Goal: Transaction & Acquisition: Obtain resource

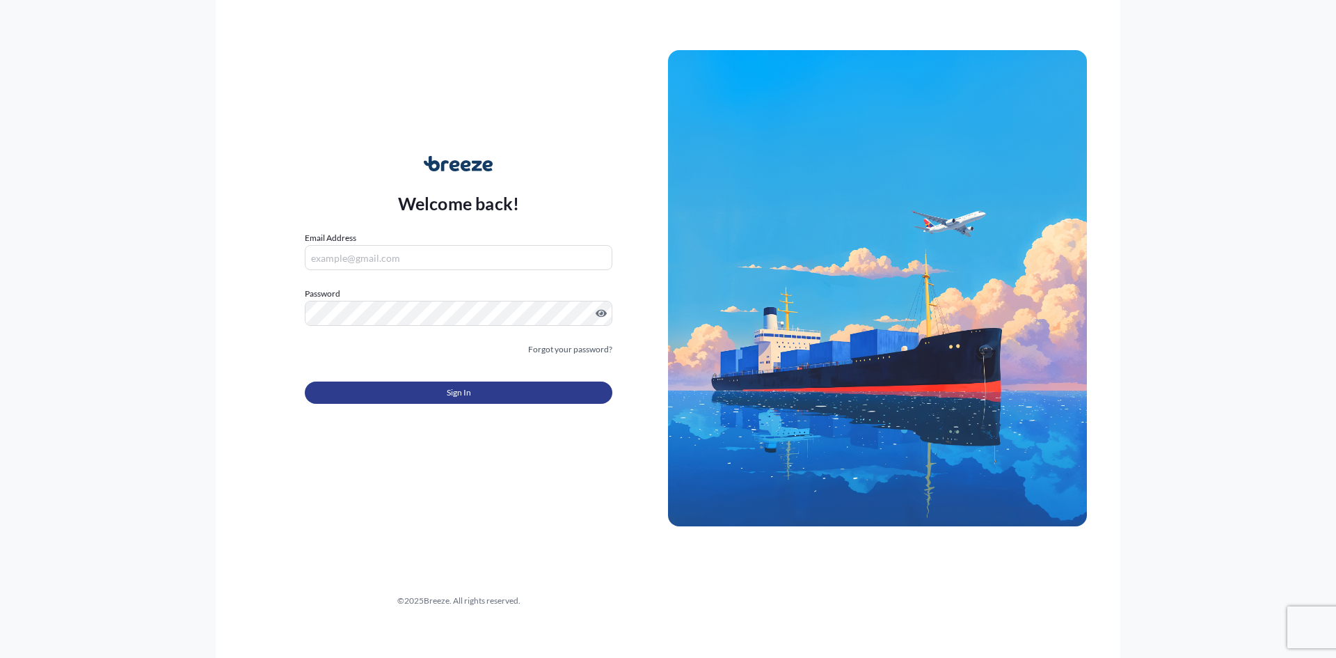
type input "[PERSON_NAME][EMAIL_ADDRESS][DOMAIN_NAME]"
click at [482, 386] on button "Sign In" at bounding box center [459, 392] width 308 height 22
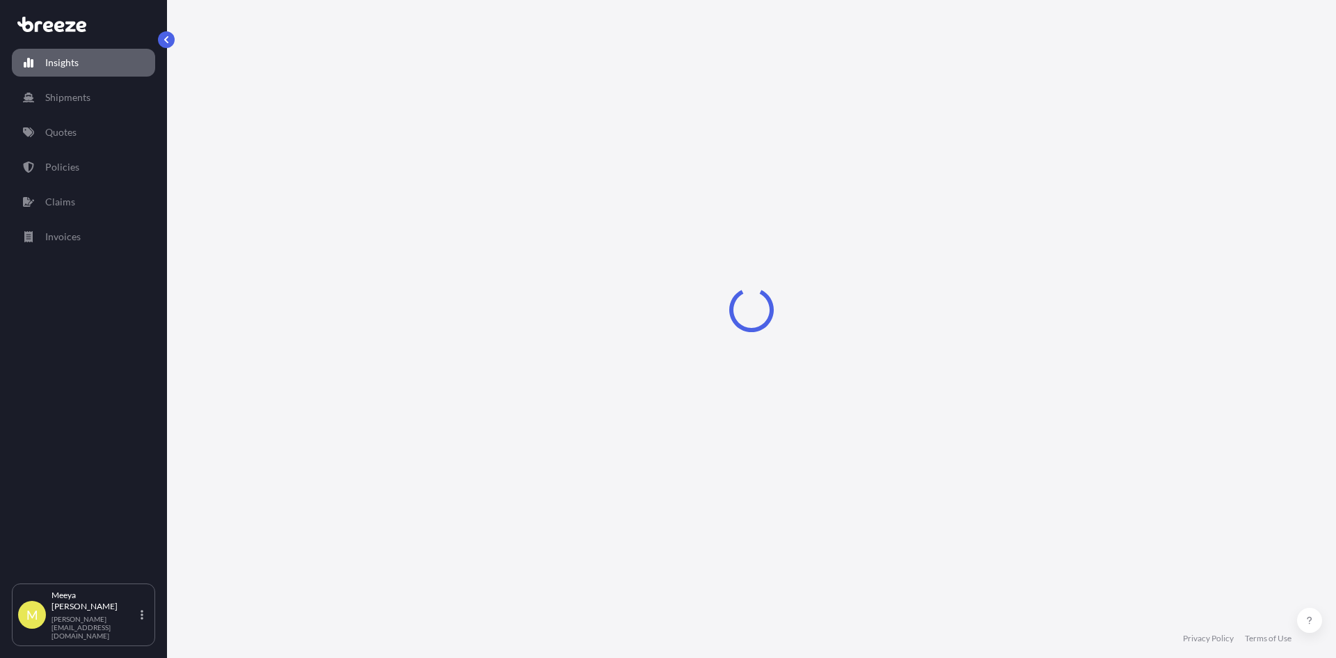
select select "2025"
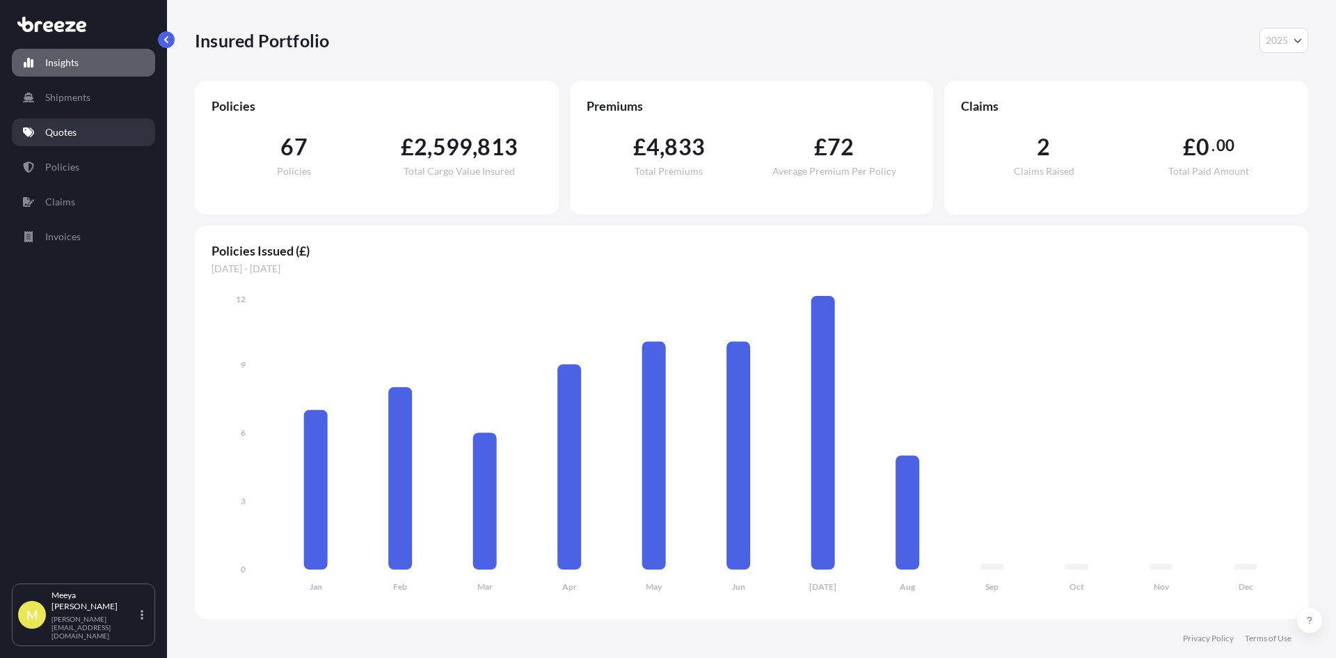
click at [63, 129] on p "Quotes" at bounding box center [60, 132] width 31 height 14
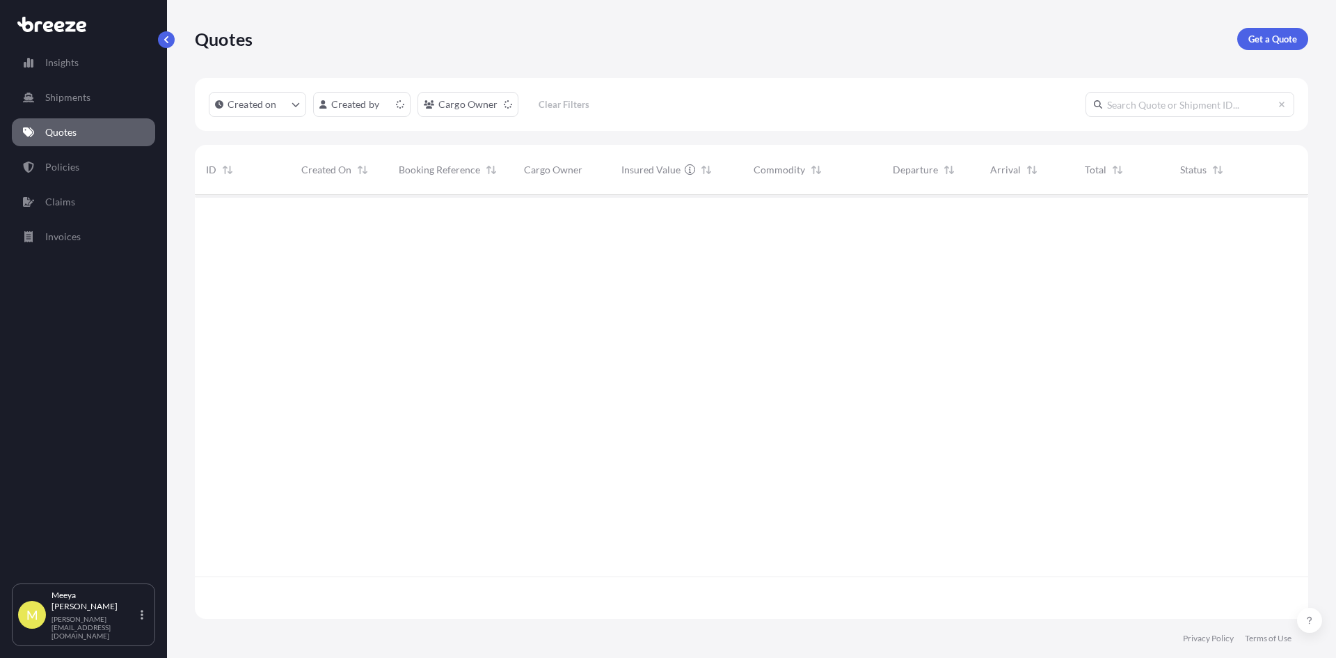
scroll to position [421, 1103]
click at [1291, 41] on p "Get a Quote" at bounding box center [1273, 39] width 49 height 14
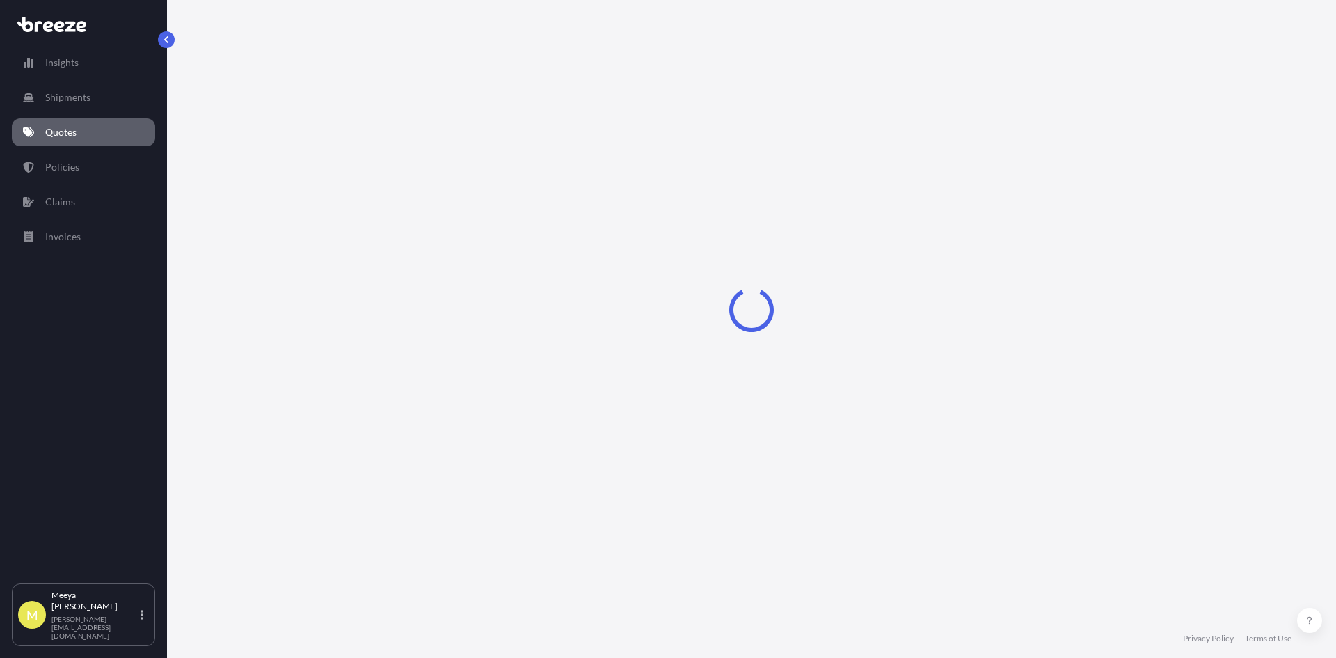
select select "Sea"
select select "1"
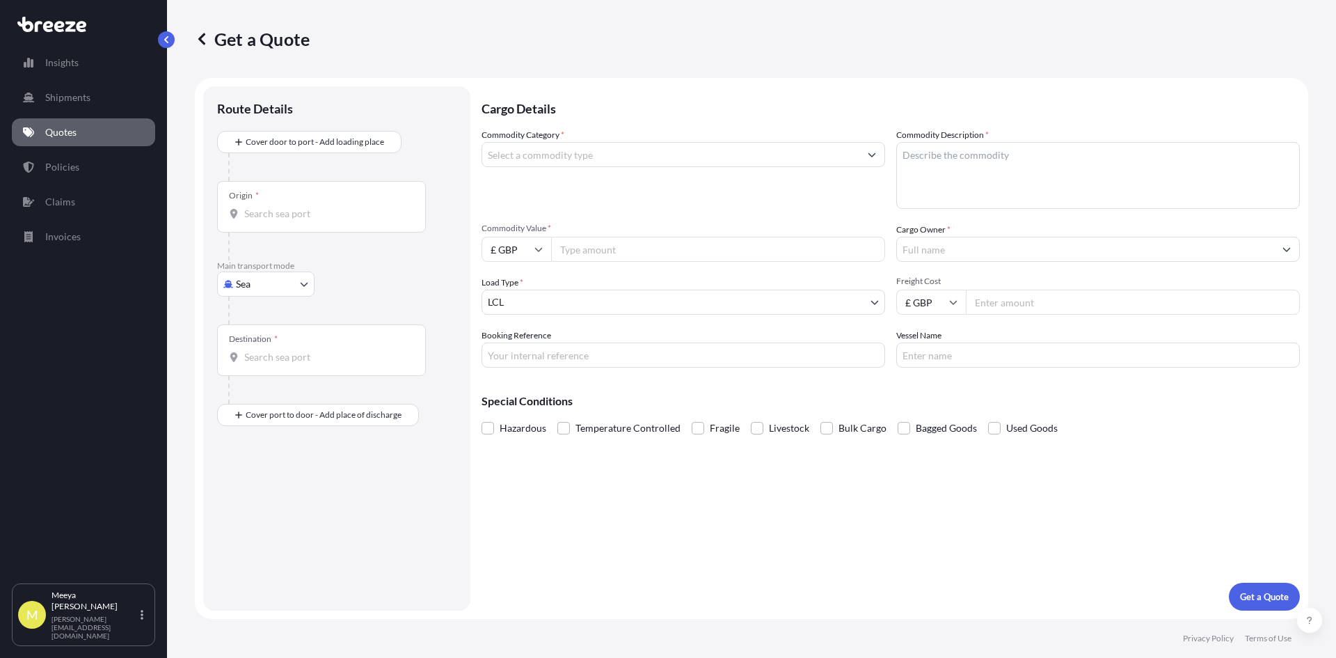
click at [72, 135] on p "Quotes" at bounding box center [60, 132] width 31 height 14
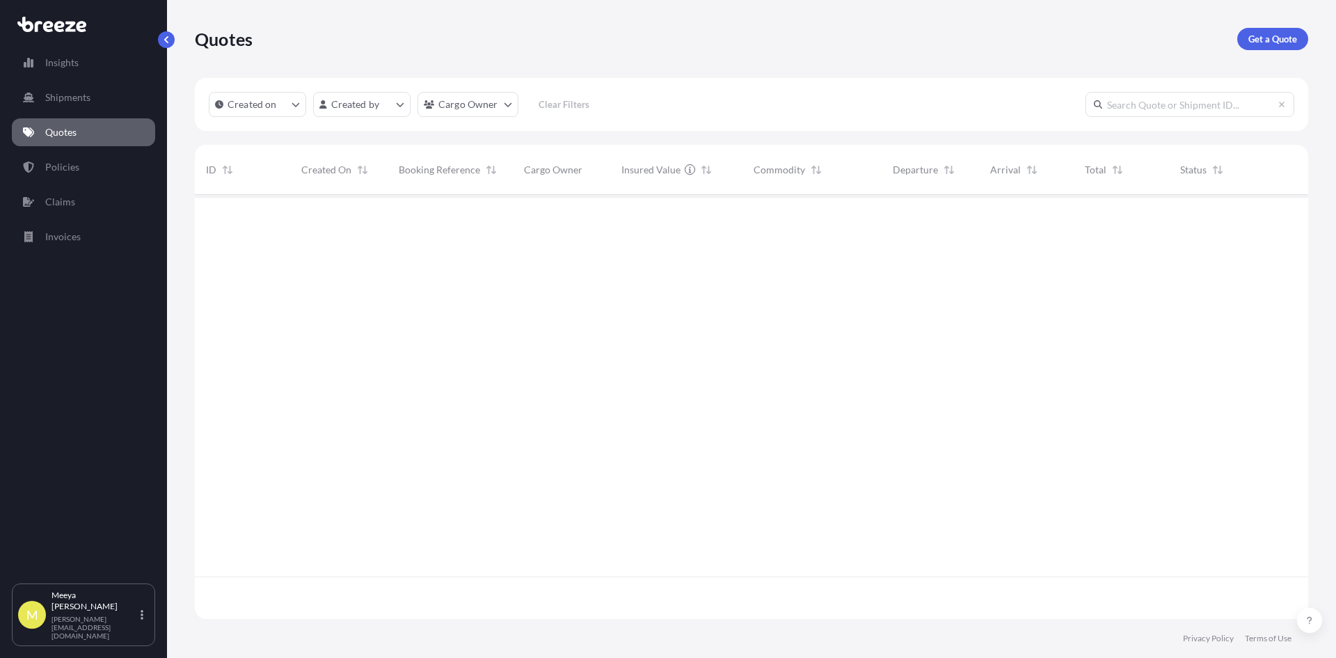
scroll to position [421, 1103]
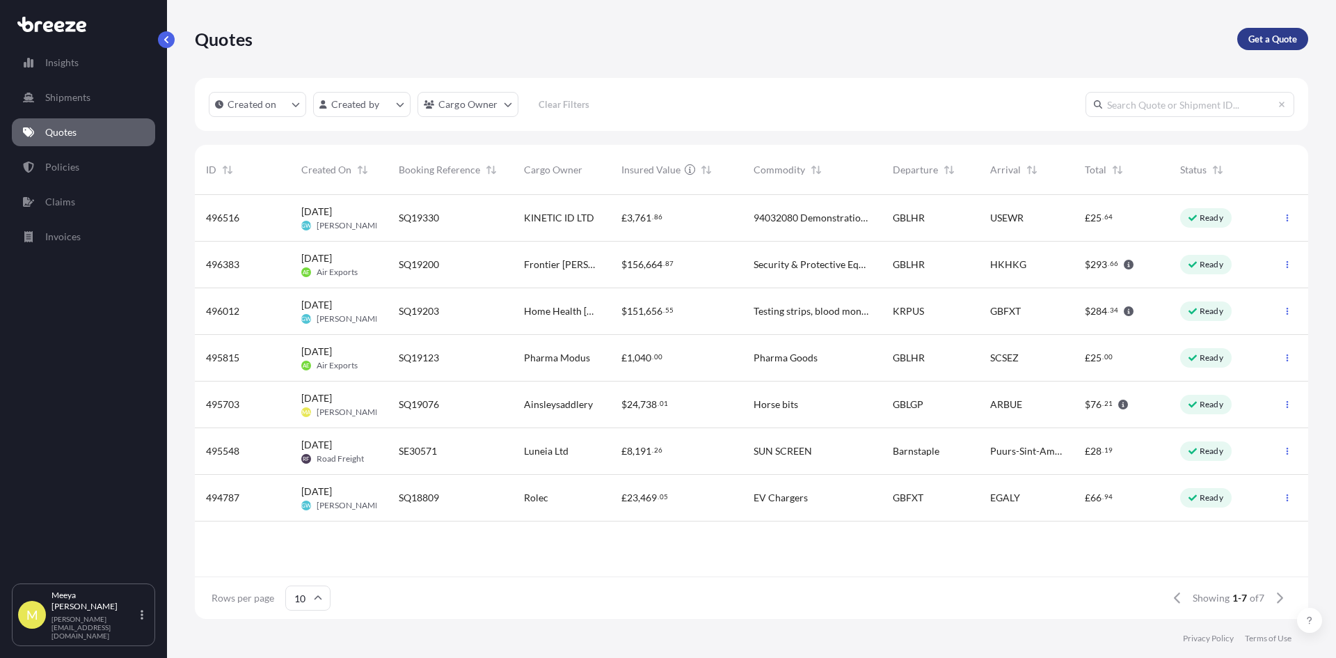
click at [1286, 40] on p "Get a Quote" at bounding box center [1273, 39] width 49 height 14
select select "Sea"
select select "1"
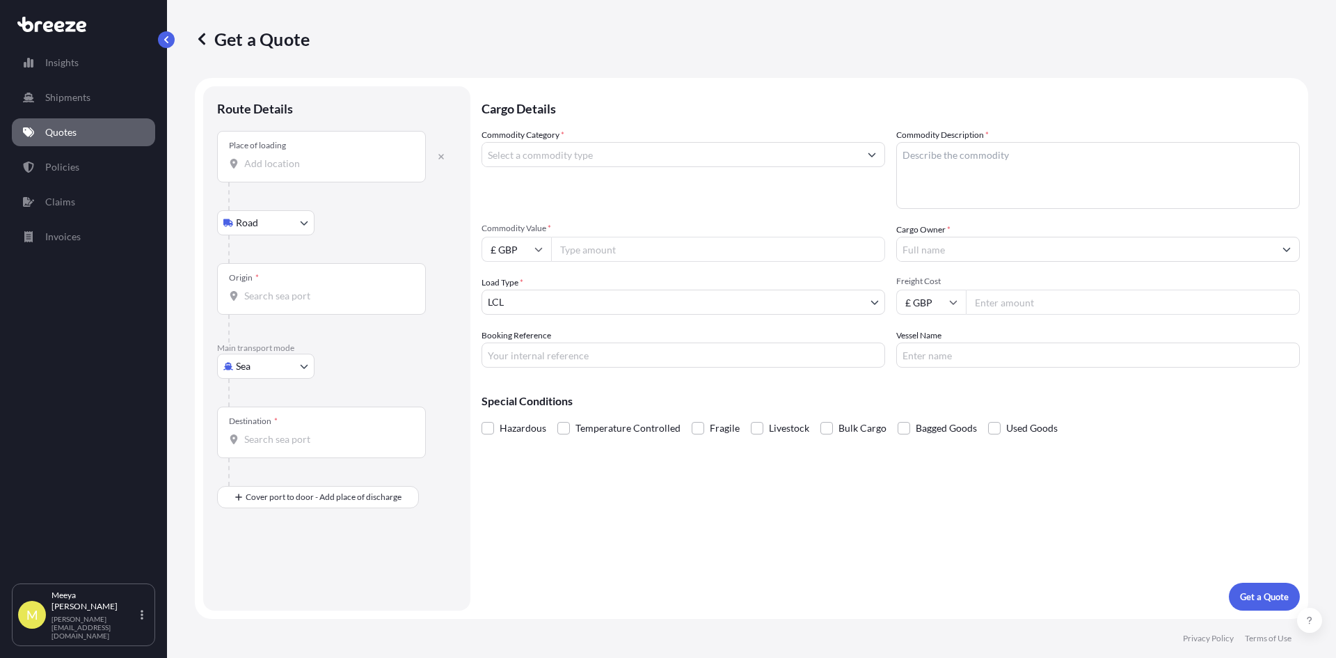
click at [284, 166] on input "Place of loading" at bounding box center [326, 164] width 164 height 14
click at [307, 165] on input "Place of loading" at bounding box center [326, 164] width 164 height 14
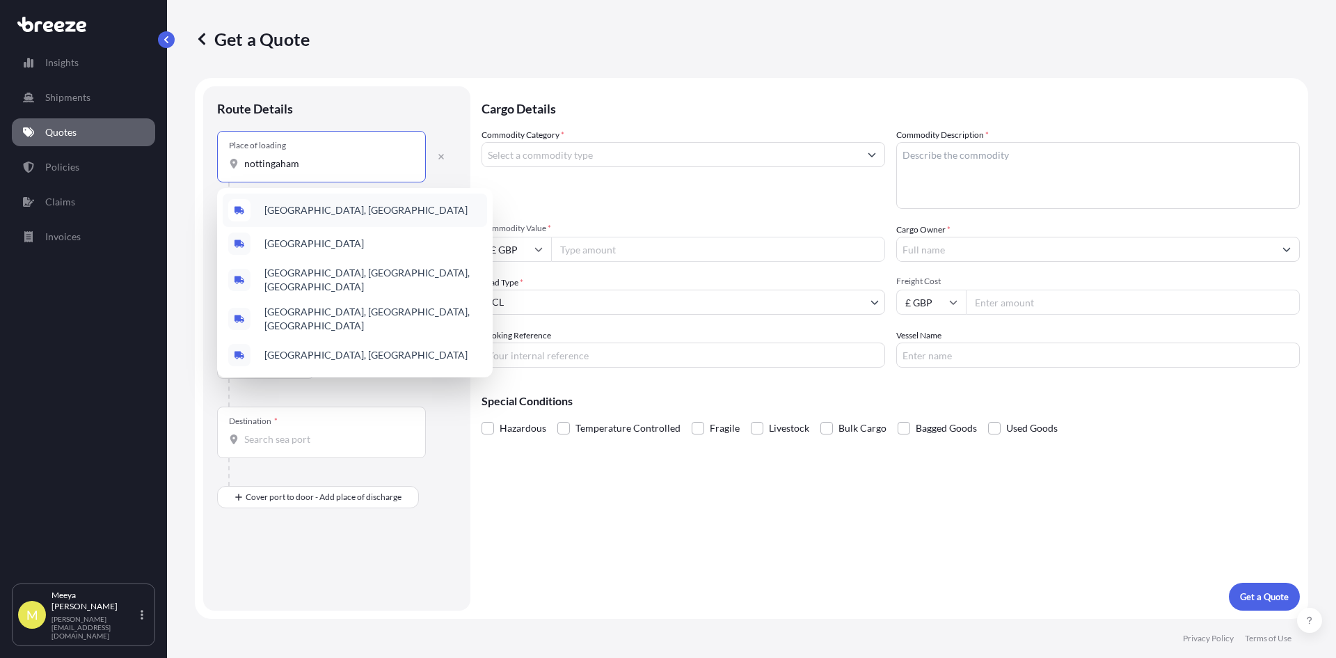
click at [362, 203] on div "[GEOGRAPHIC_DATA], [GEOGRAPHIC_DATA]" at bounding box center [355, 209] width 264 height 33
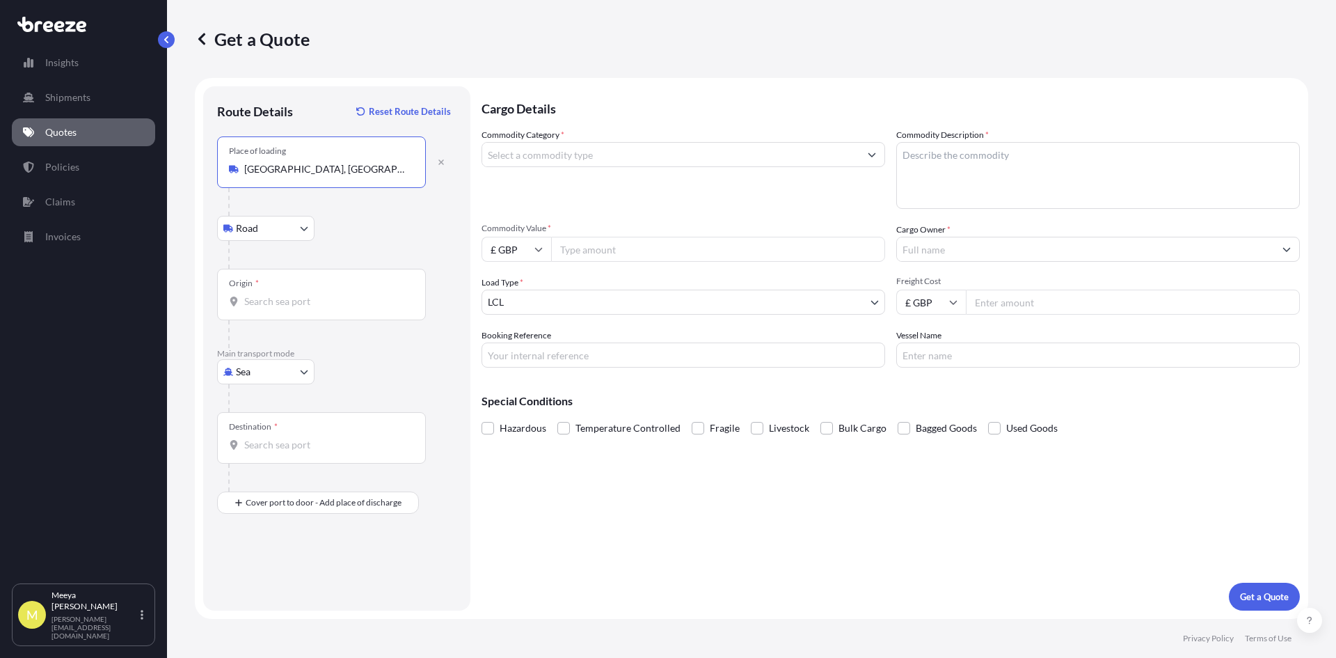
type input "[GEOGRAPHIC_DATA], [GEOGRAPHIC_DATA]"
click at [275, 297] on input "Origin *" at bounding box center [326, 301] width 164 height 14
drag, startPoint x: 292, startPoint y: 306, endPoint x: 230, endPoint y: 300, distance: 61.5
click at [230, 300] on div "heathro" at bounding box center [321, 301] width 185 height 14
type input "heathro"
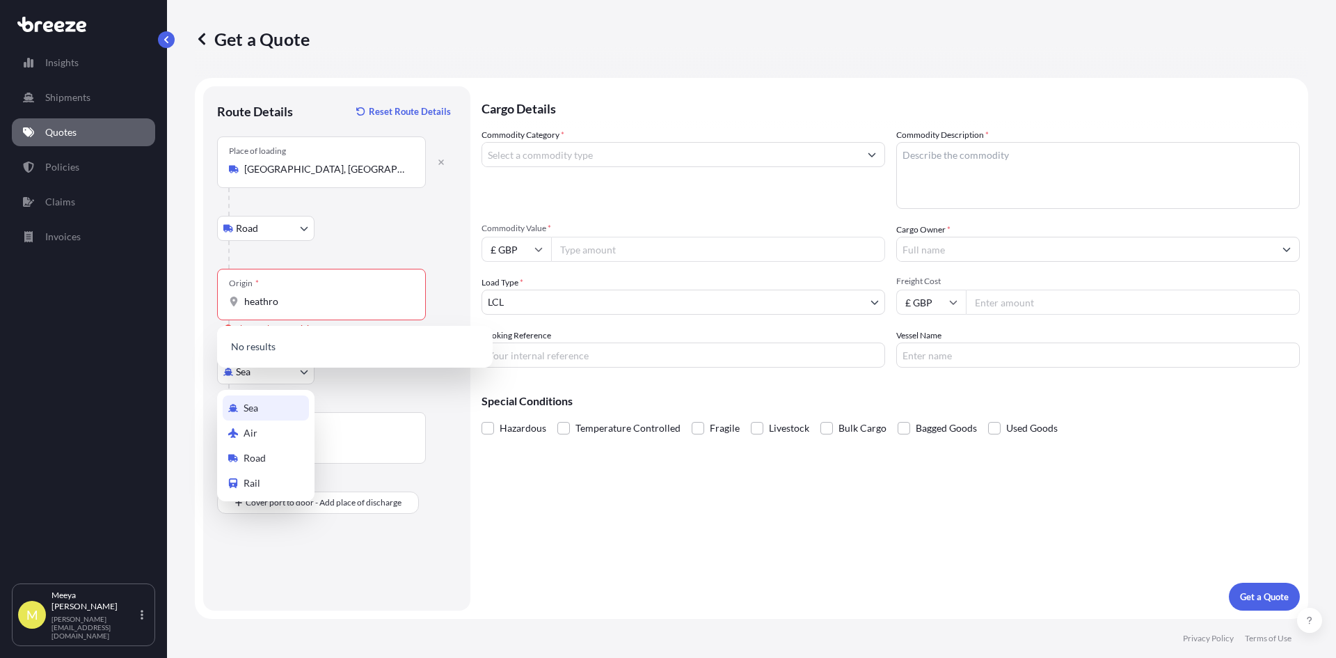
click at [285, 372] on body "Insights Shipments Quotes Policies Claims Invoices M [PERSON_NAME] [PERSON_NAME…" at bounding box center [668, 329] width 1336 height 658
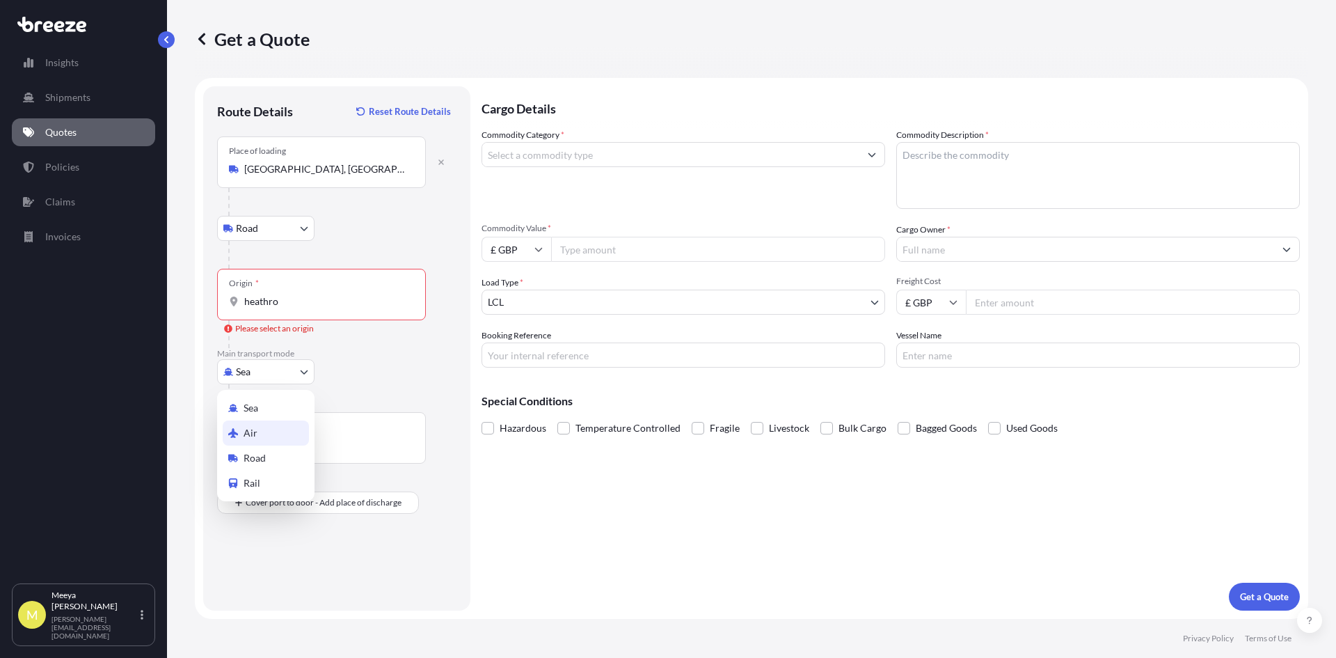
click at [280, 431] on div "Air" at bounding box center [266, 432] width 86 height 25
select select "Air"
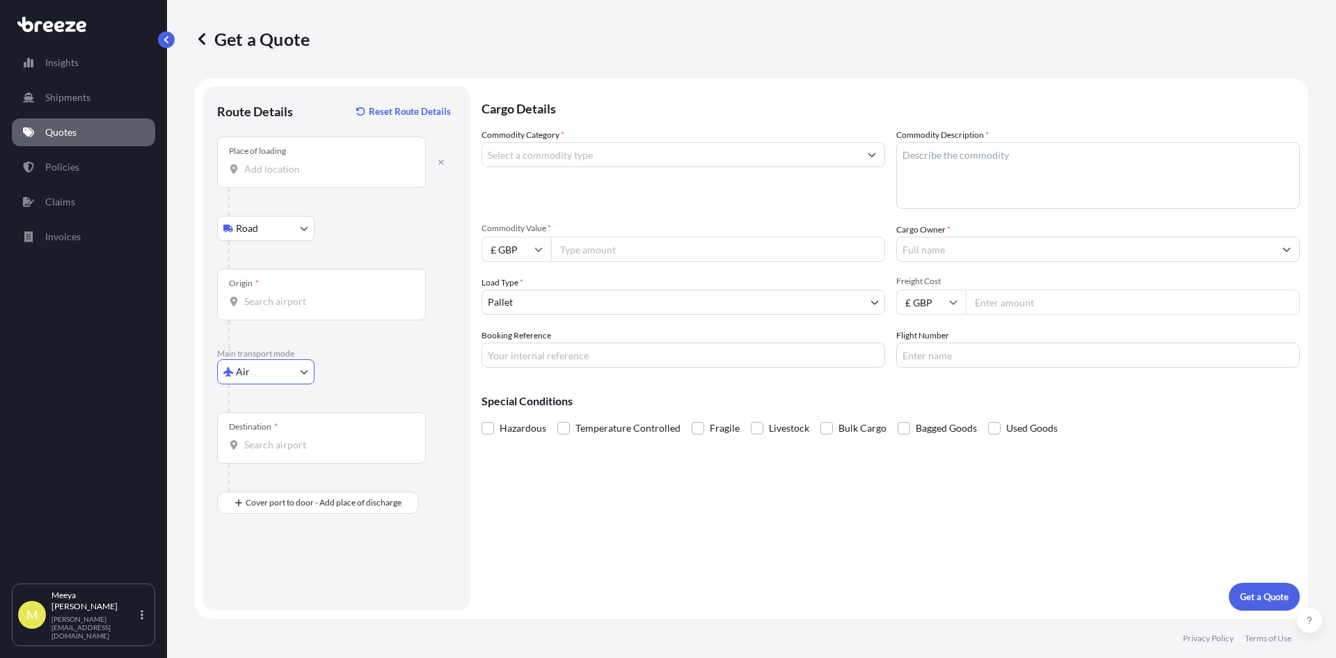
click at [317, 293] on div "Origin *" at bounding box center [321, 295] width 209 height 52
click at [317, 294] on input "Origin *" at bounding box center [326, 301] width 164 height 14
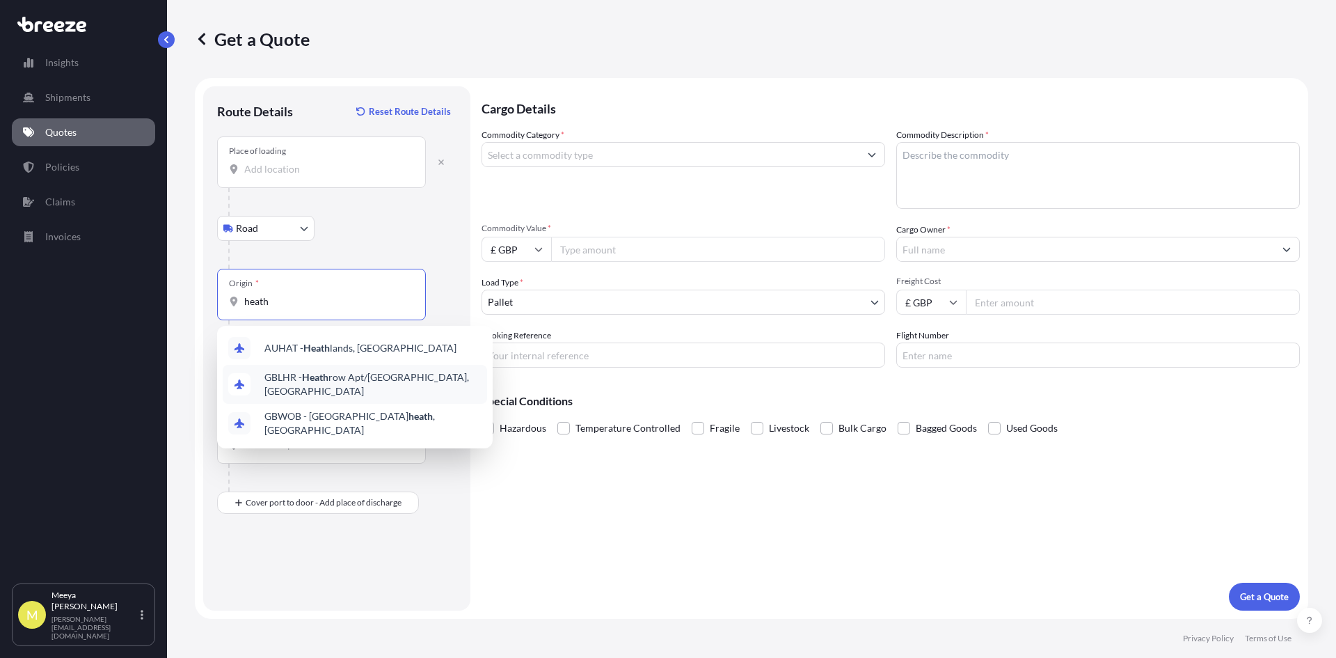
click at [432, 380] on span "GBLHR - Heath row Apt/[GEOGRAPHIC_DATA], [GEOGRAPHIC_DATA]" at bounding box center [372, 384] width 217 height 28
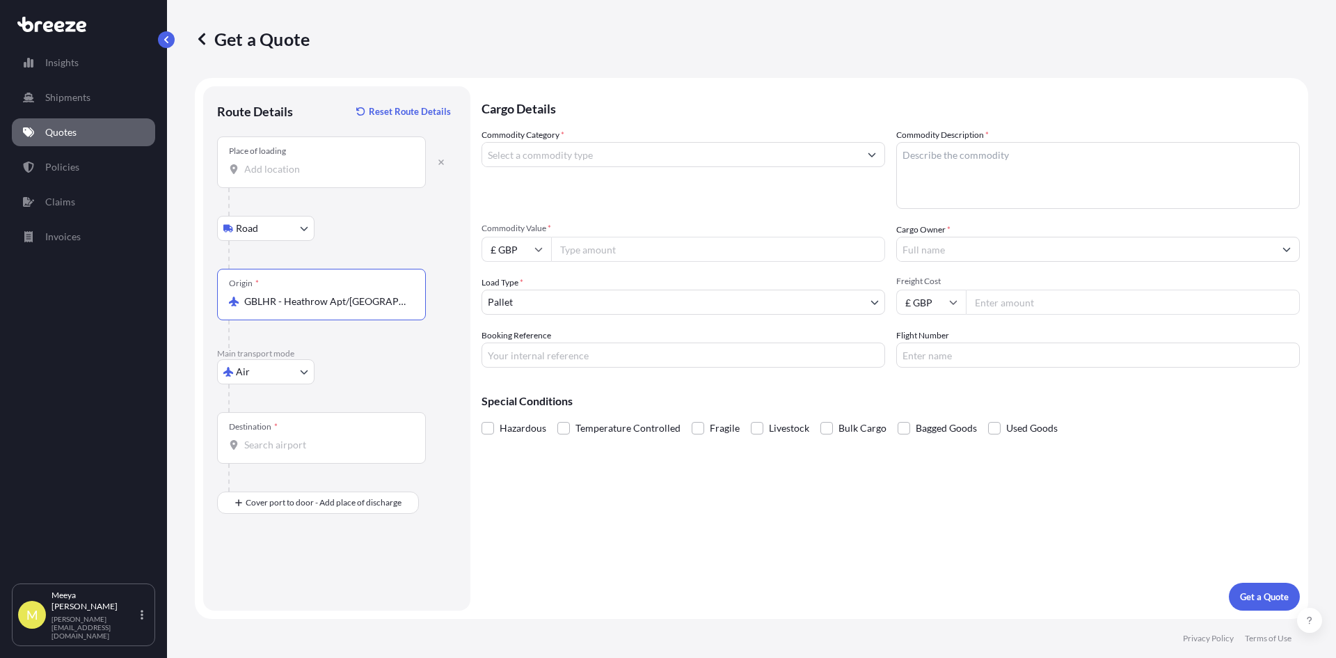
type input "GBLHR - Heathrow Apt/[GEOGRAPHIC_DATA], [GEOGRAPHIC_DATA]"
click at [303, 437] on div "Destination *" at bounding box center [321, 438] width 209 height 52
click at [303, 438] on input "Destination *" at bounding box center [326, 445] width 164 height 14
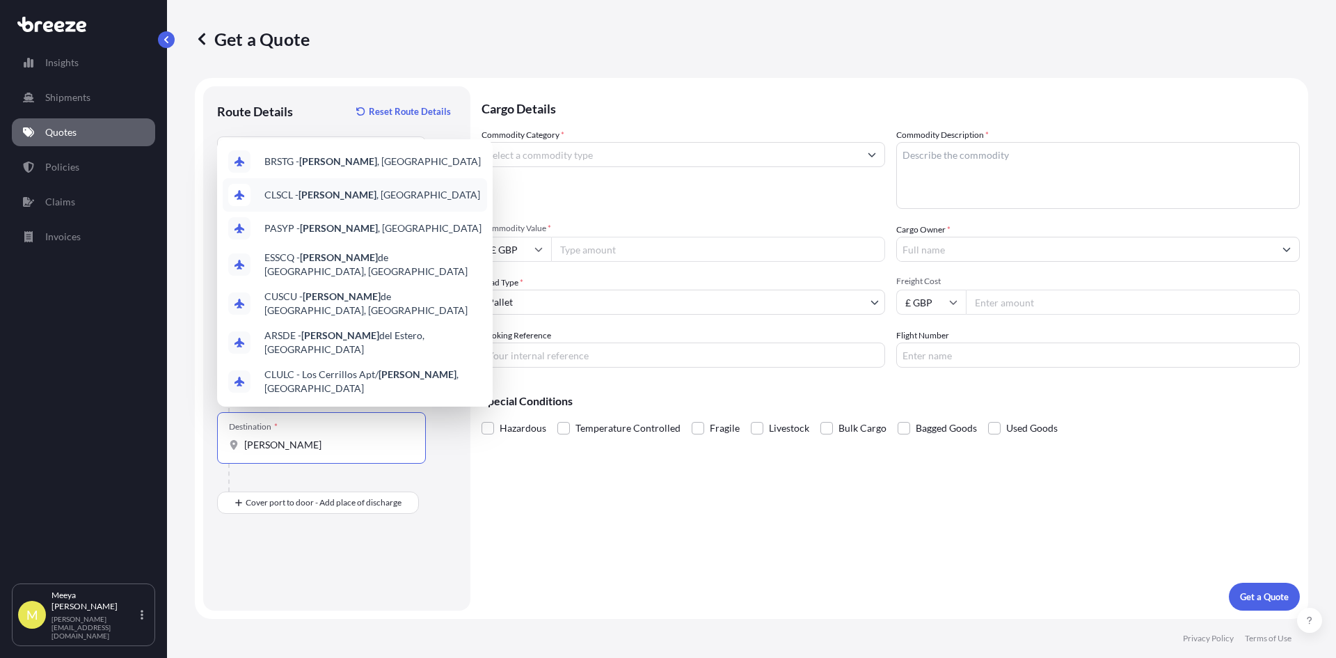
click at [348, 202] on span "CLSCL - [GEOGRAPHIC_DATA] , [GEOGRAPHIC_DATA]" at bounding box center [372, 195] width 216 height 14
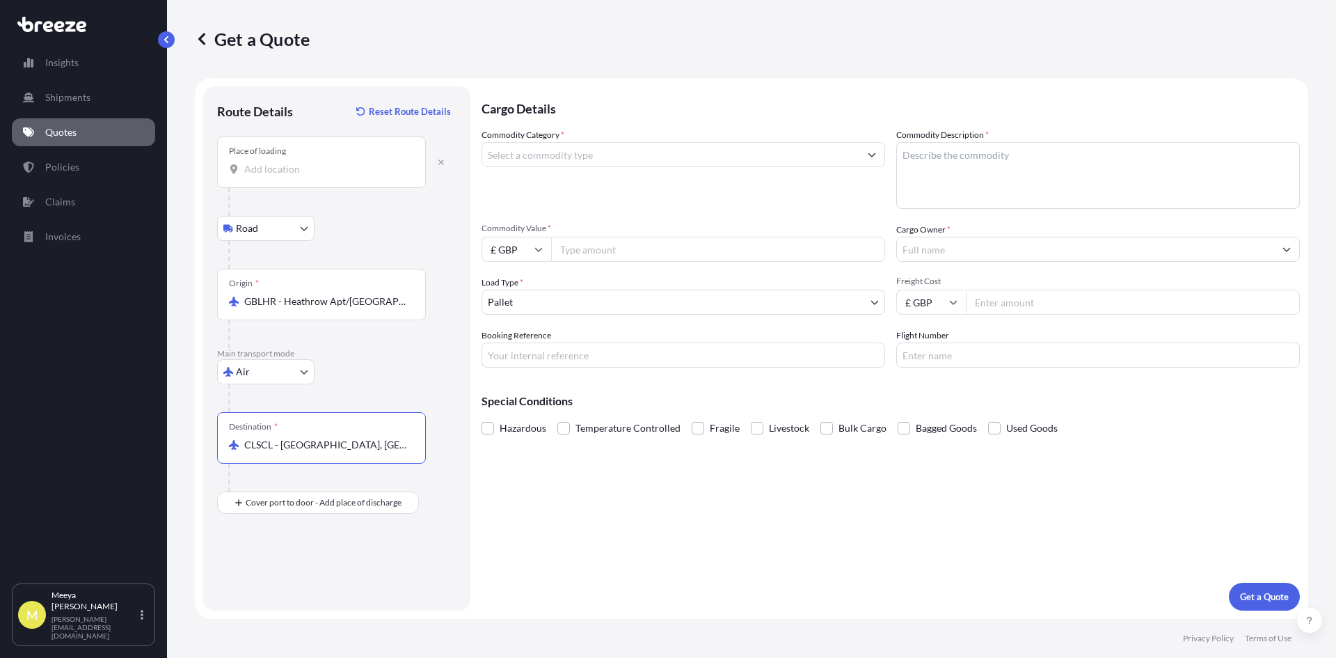
type input "CLSCL - [GEOGRAPHIC_DATA], [GEOGRAPHIC_DATA]"
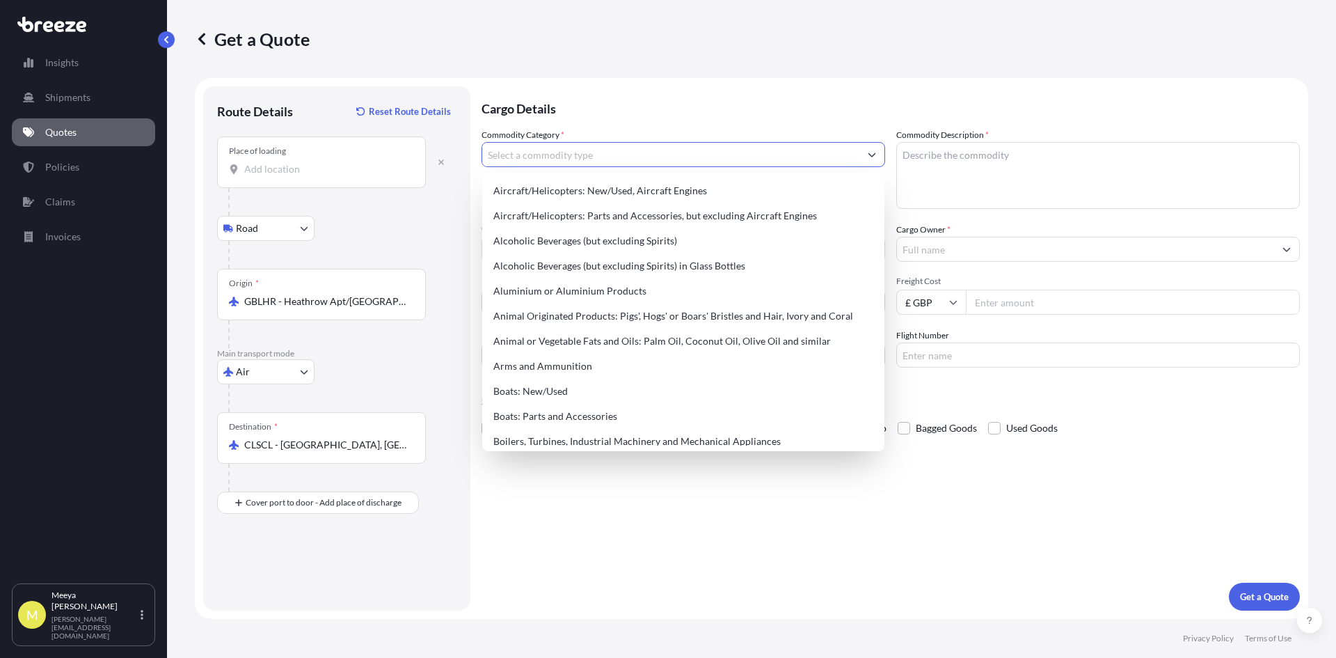
click at [566, 159] on input "Commodity Category *" at bounding box center [670, 154] width 377 height 25
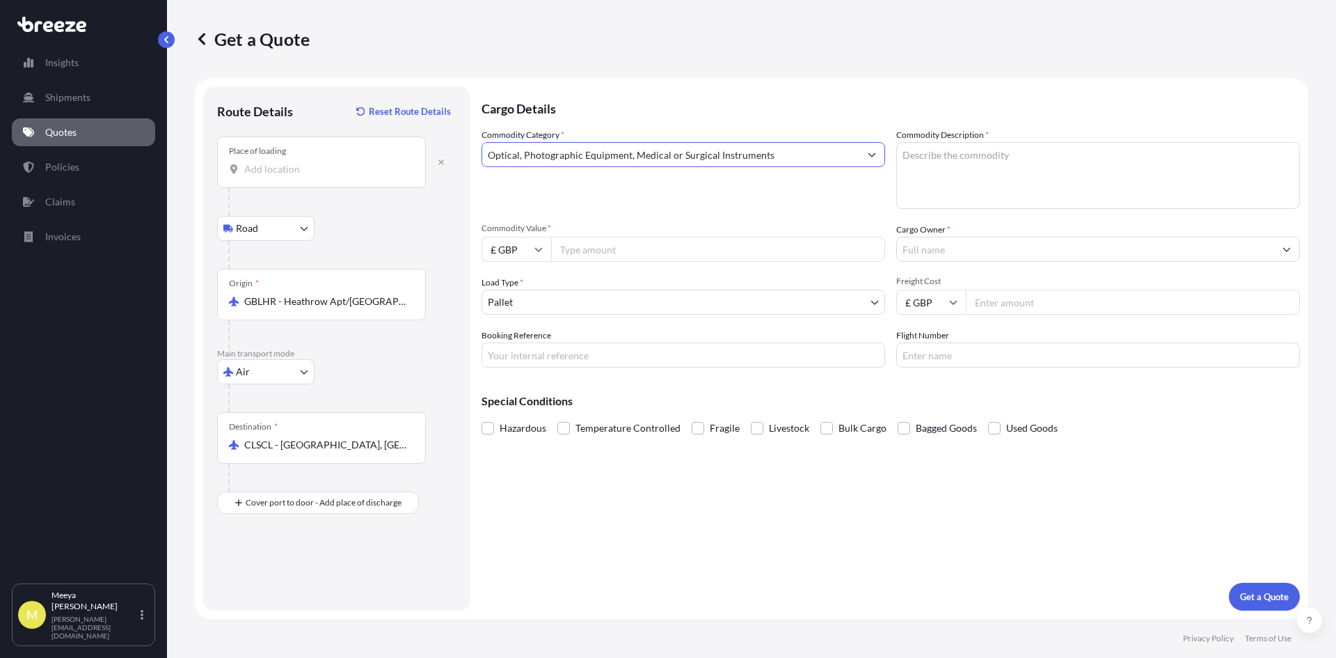
type input "Optical, Photographic Equipment, Medical or Surgical Instruments"
click at [586, 258] on input "Commodity Value *" at bounding box center [718, 249] width 334 height 25
type input "26027"
click at [582, 357] on input "Booking Reference" at bounding box center [684, 354] width 404 height 25
type input "SQ19385"
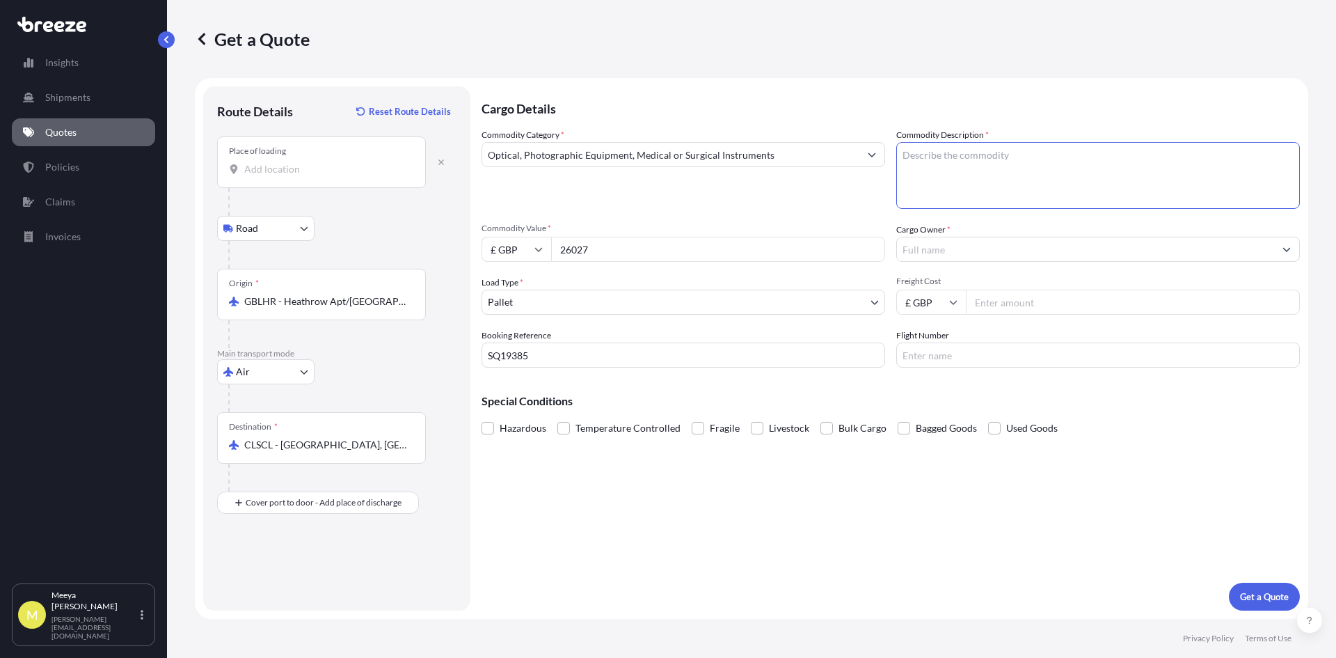
click at [995, 157] on textarea "Commodity Description *" at bounding box center [1098, 175] width 404 height 67
type textarea "Medical Equipment"
click at [967, 252] on input "Cargo Owner *" at bounding box center [1085, 249] width 377 height 25
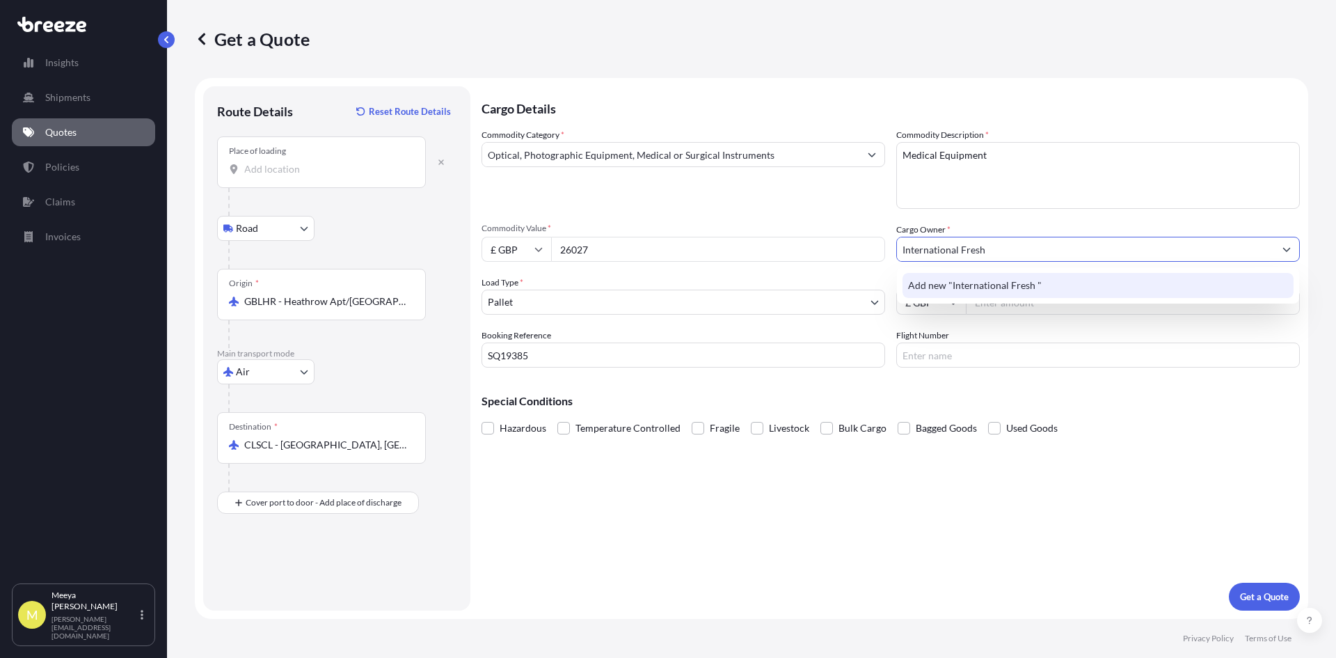
click at [1111, 255] on input "International Fresh" at bounding box center [1085, 249] width 377 height 25
type input "International Fresh"
click at [1098, 323] on div "Commodity Category * Optical, Photographic Equipment, Medical or Surgical Instr…" at bounding box center [891, 247] width 819 height 239
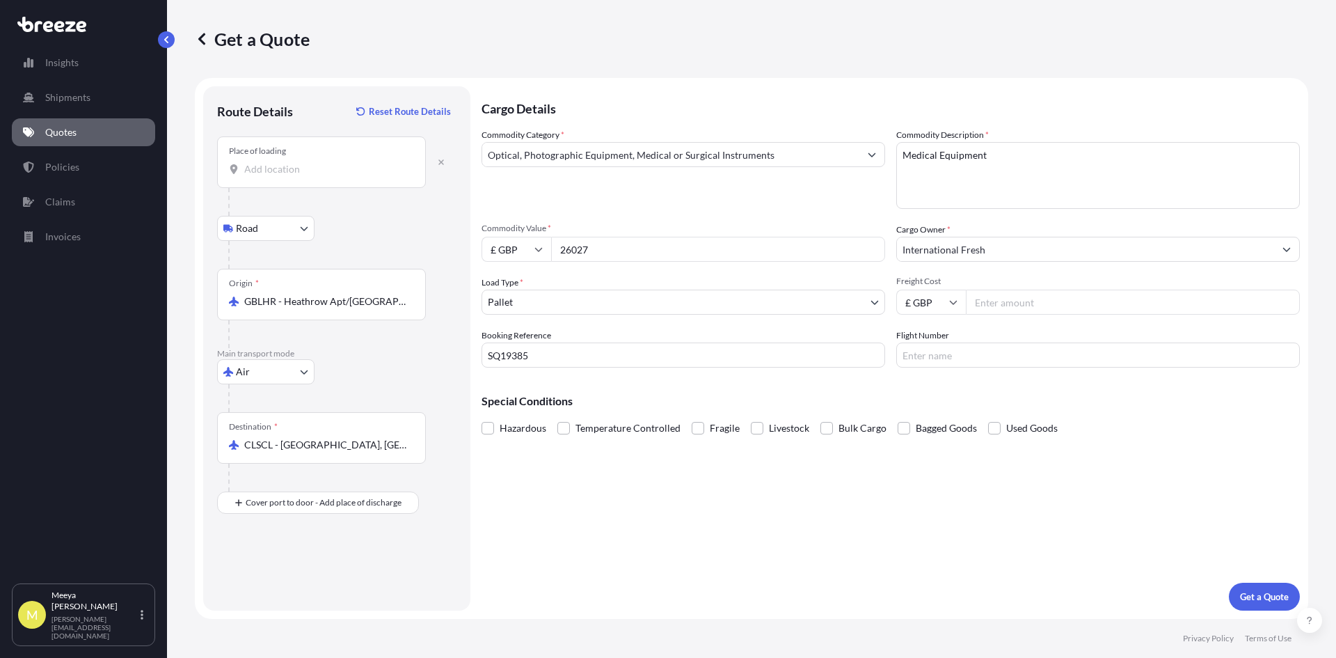
click at [1027, 302] on input "Freight Cost" at bounding box center [1133, 302] width 334 height 25
type input "888"
click at [1260, 596] on p "Get a Quote" at bounding box center [1264, 597] width 49 height 14
click at [294, 174] on input "Place of loading Please select a place of loading" at bounding box center [326, 169] width 164 height 14
type input "[GEOGRAPHIC_DATA], [GEOGRAPHIC_DATA]"
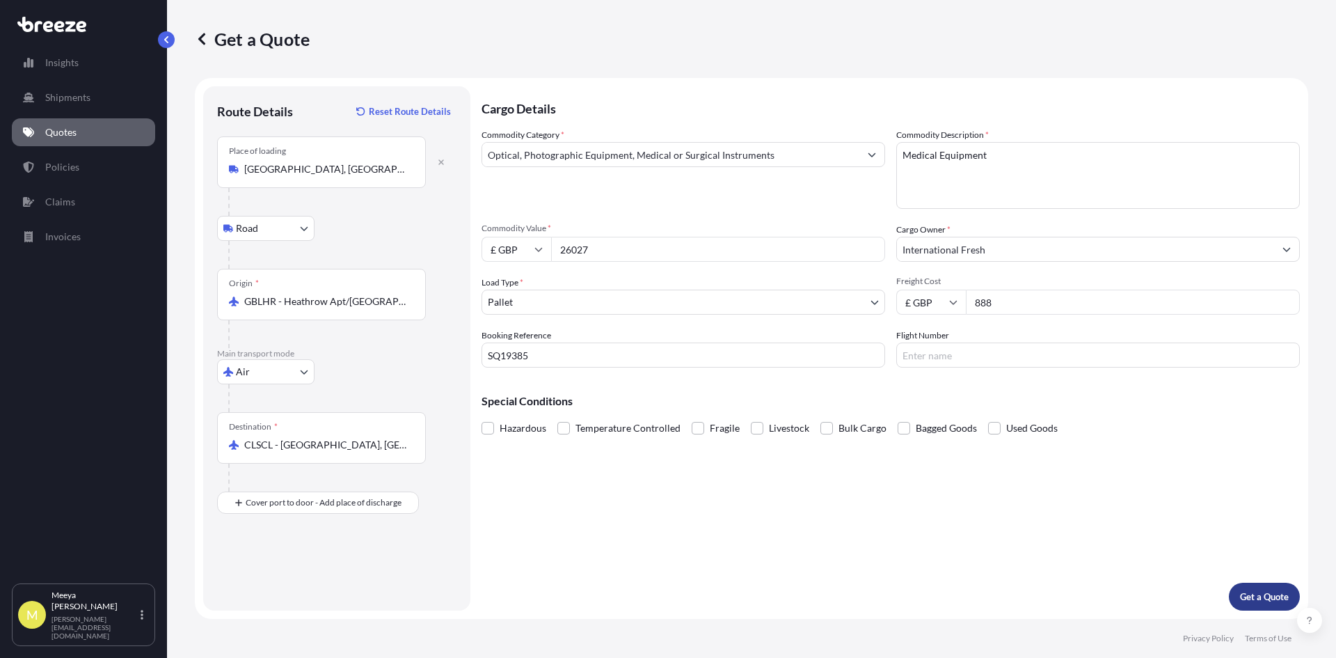
click at [1249, 598] on p "Get a Quote" at bounding box center [1264, 597] width 49 height 14
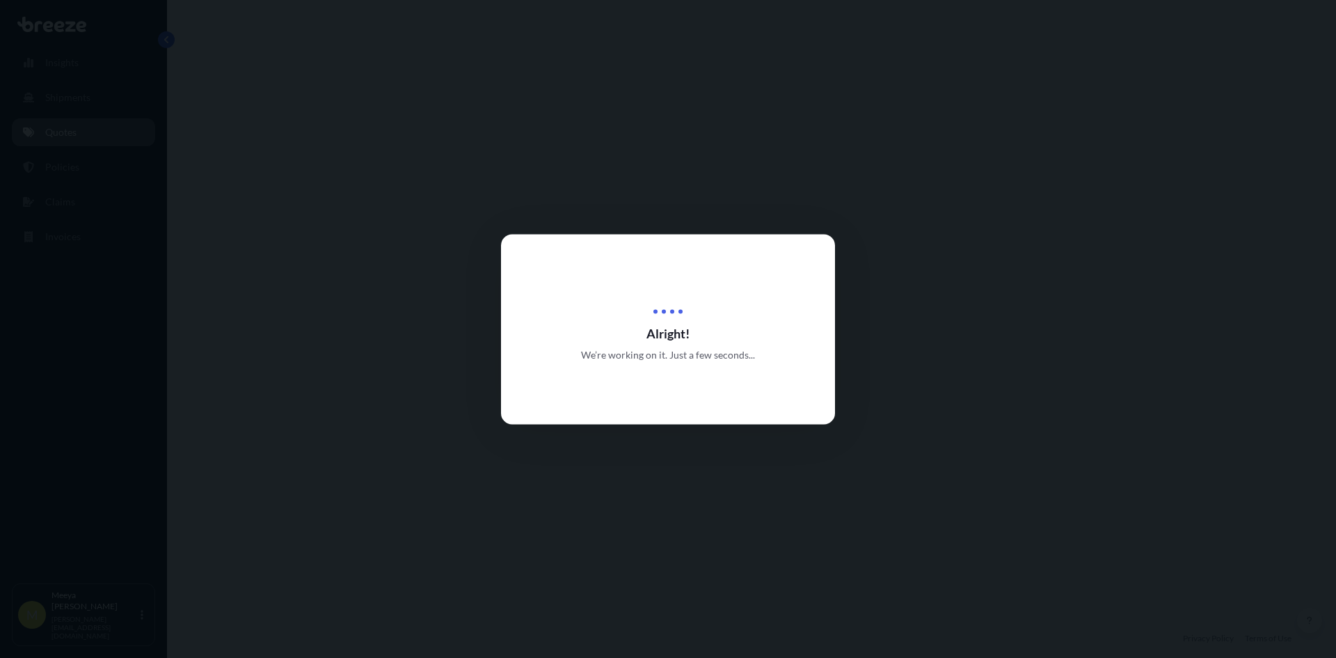
select select "Road"
select select "Air"
select select "1"
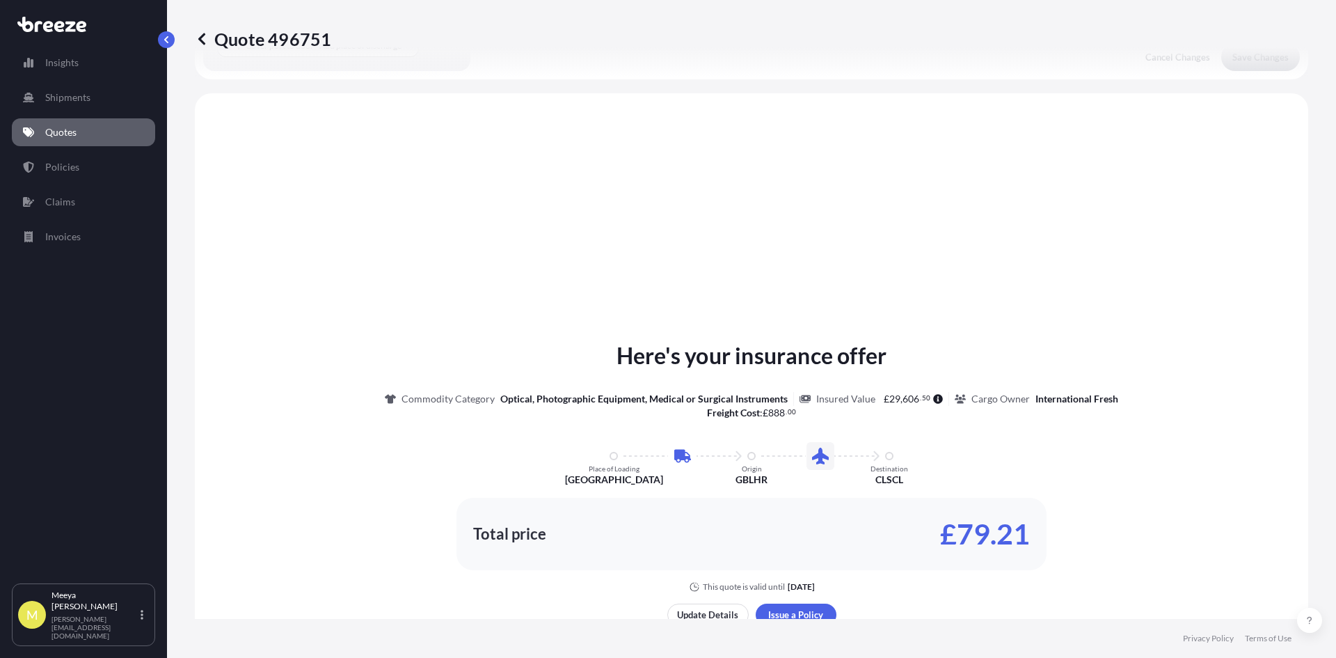
scroll to position [475, 0]
